Goal: Find specific page/section: Find specific page/section

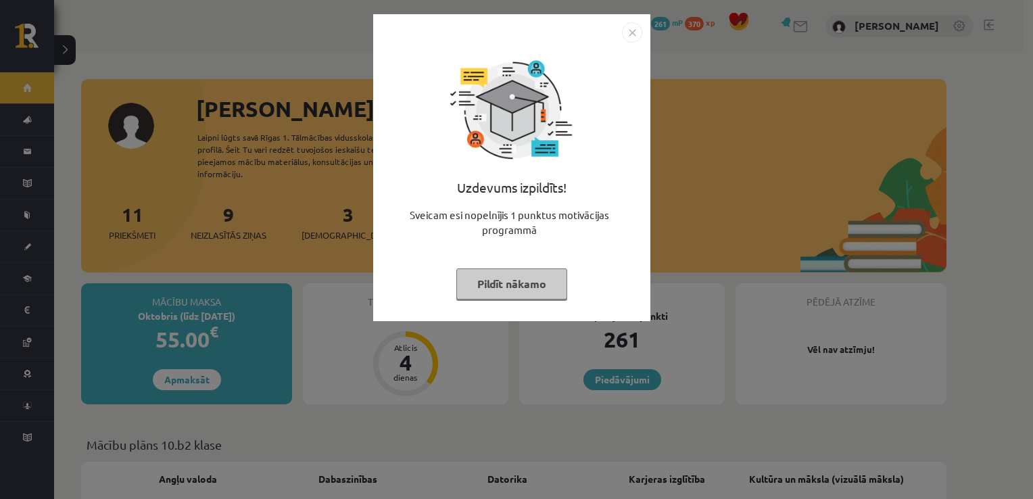
click at [633, 33] on img "Close" at bounding box center [632, 32] width 20 height 20
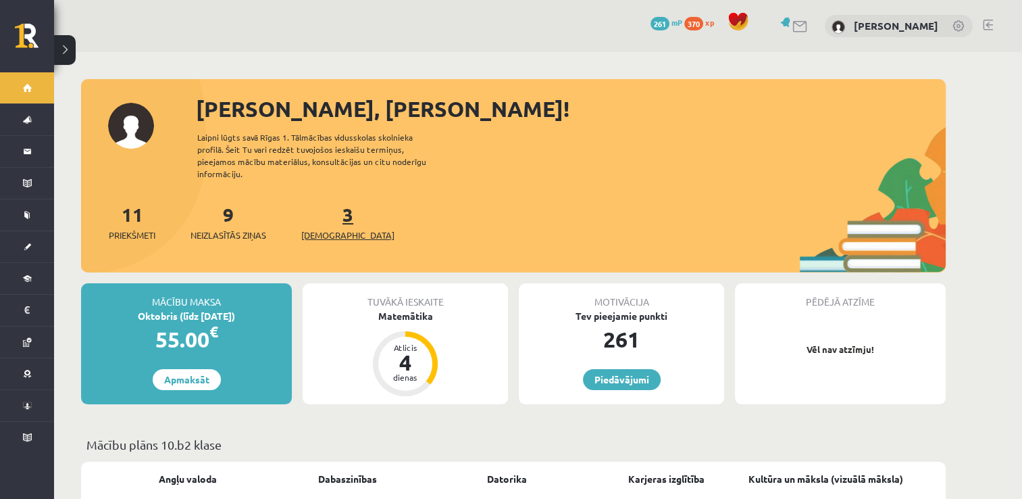
click at [327, 228] on span "[DEMOGRAPHIC_DATA]" at bounding box center [347, 235] width 93 height 14
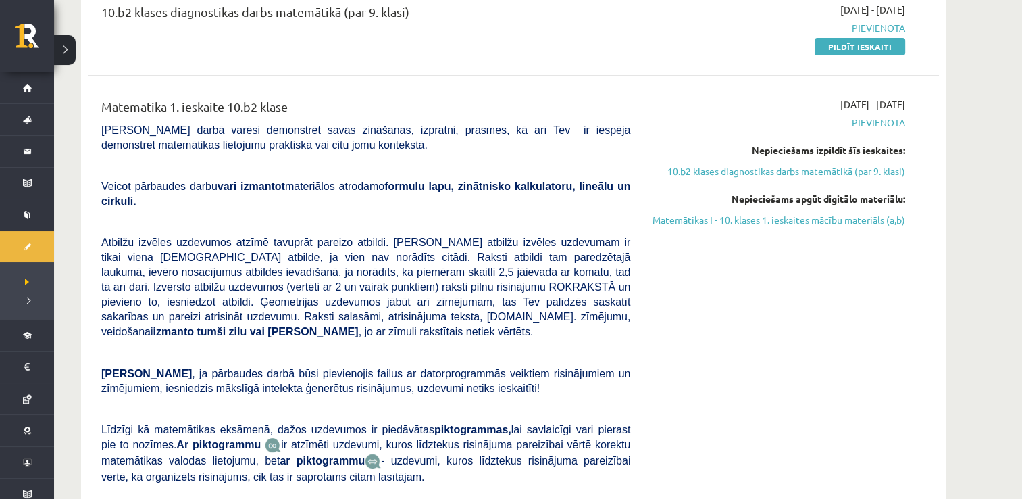
scroll to position [405, 0]
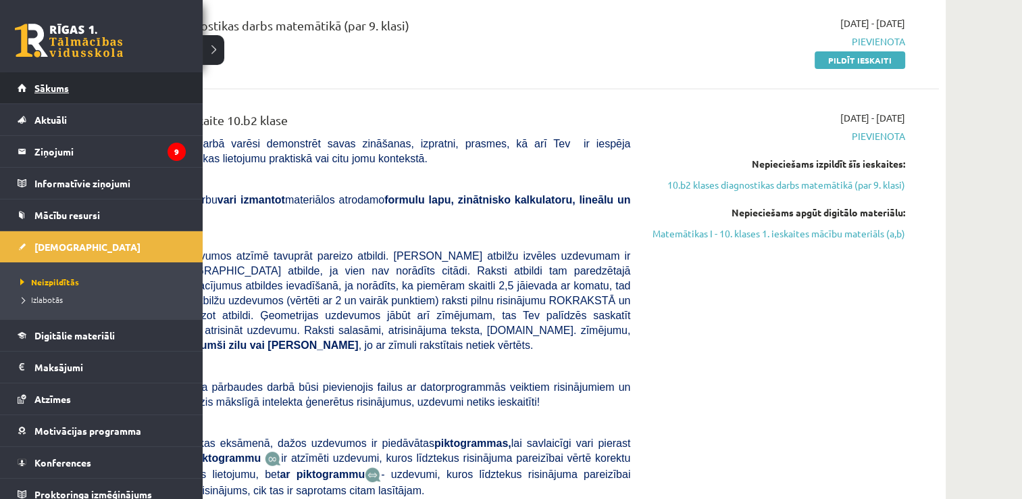
drag, startPoint x: 228, startPoint y: 207, endPoint x: 27, endPoint y: 91, distance: 231.9
click at [27, 91] on link "Sākums" at bounding box center [102, 87] width 168 height 31
